Goal: Navigation & Orientation: Find specific page/section

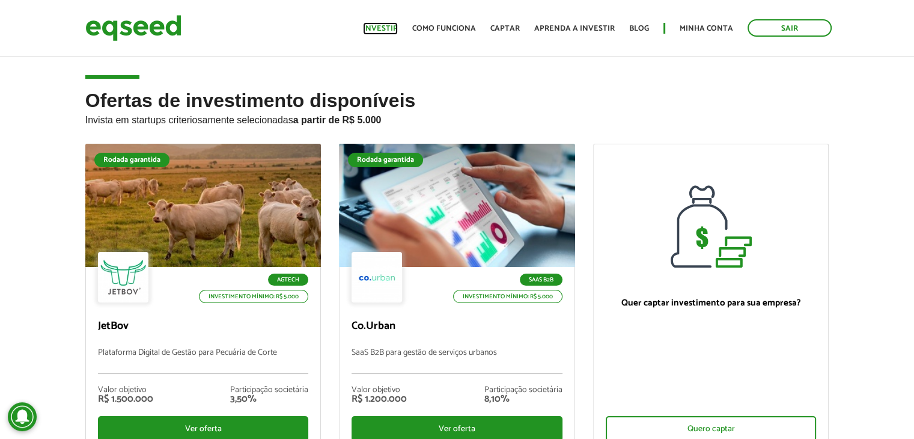
click at [380, 29] on link "Investir" at bounding box center [380, 29] width 35 height 8
click at [718, 29] on link "Minha conta" at bounding box center [706, 29] width 53 height 8
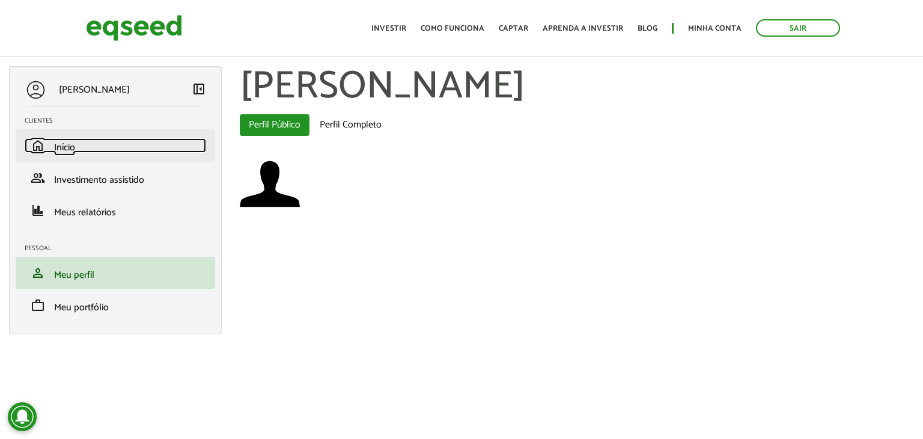
click at [75, 147] on span "Início" at bounding box center [64, 147] width 21 height 16
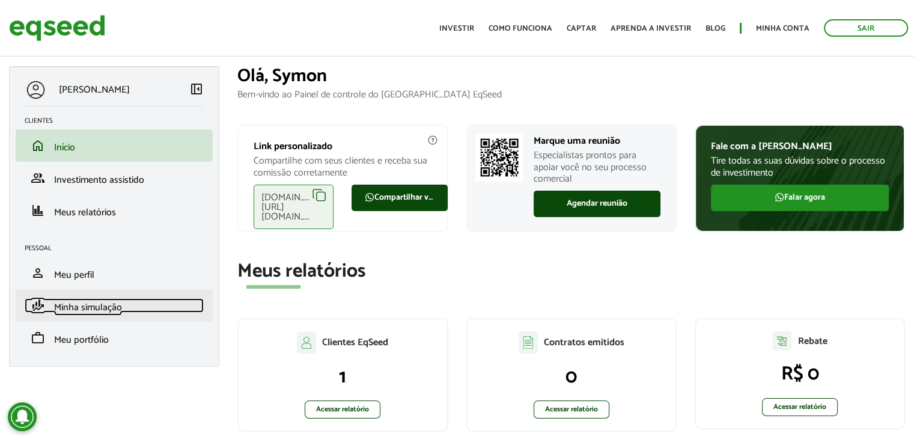
click at [70, 310] on span "Minha simulação" at bounding box center [88, 307] width 68 height 16
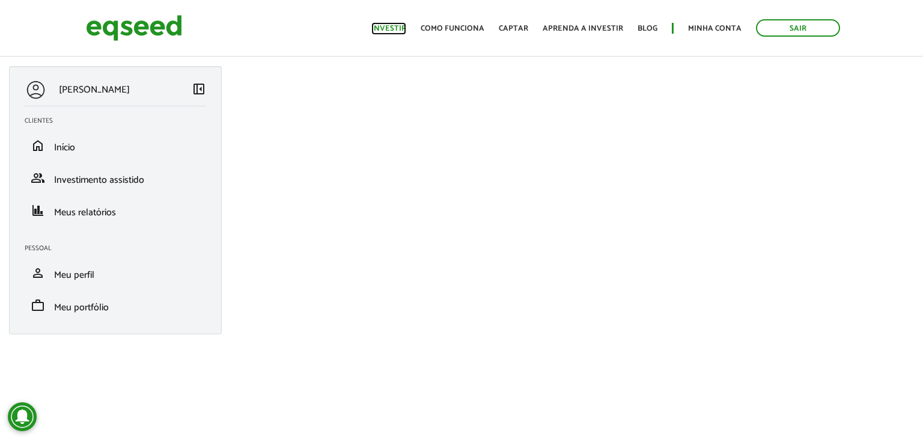
click at [385, 27] on link "Investir" at bounding box center [388, 29] width 35 height 8
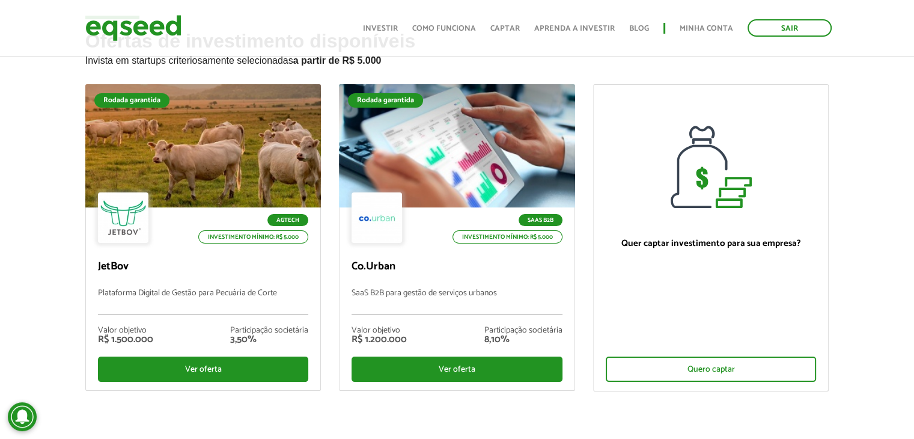
scroll to position [60, 0]
